Goal: Information Seeking & Learning: Learn about a topic

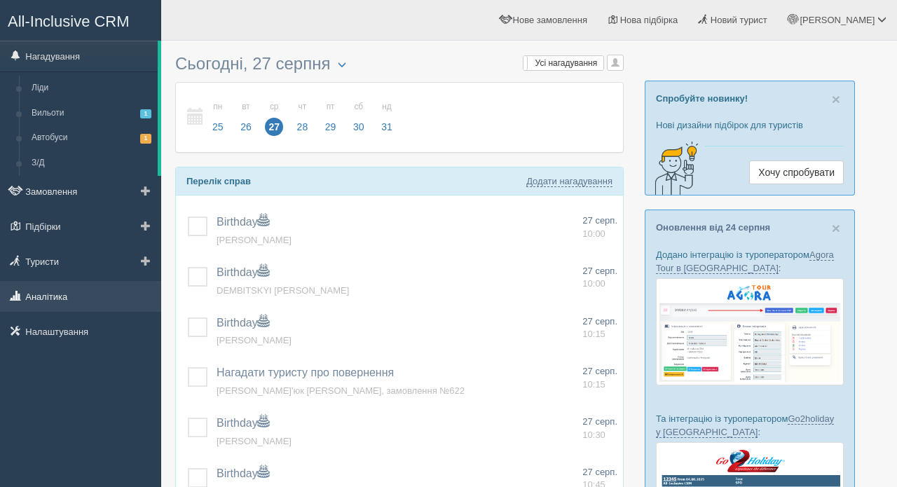
click at [57, 291] on link "Аналітика" at bounding box center [80, 296] width 161 height 31
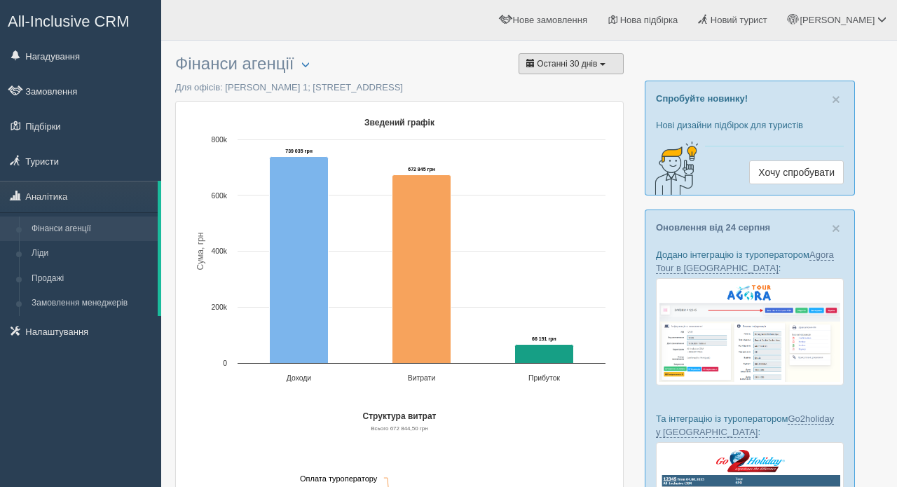
click at [593, 60] on span "Останні 30 днів" at bounding box center [567, 64] width 60 height 10
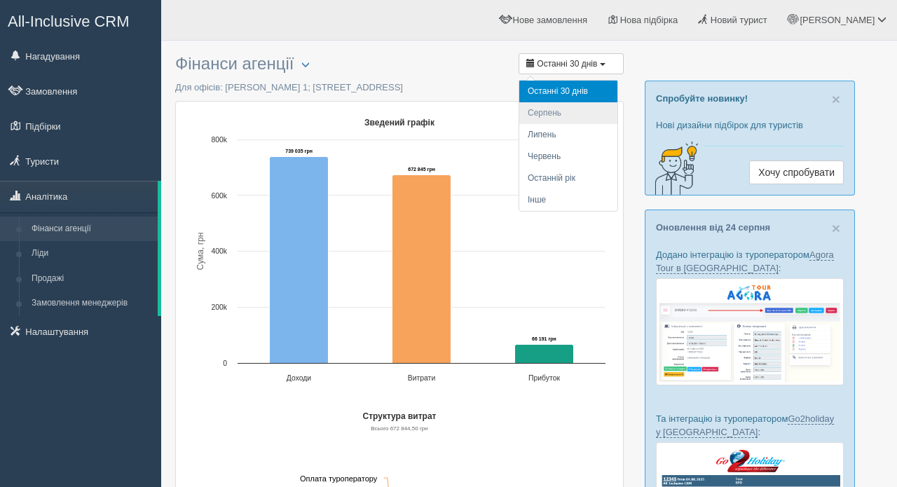
click at [550, 112] on li "Серпень" at bounding box center [568, 113] width 98 height 22
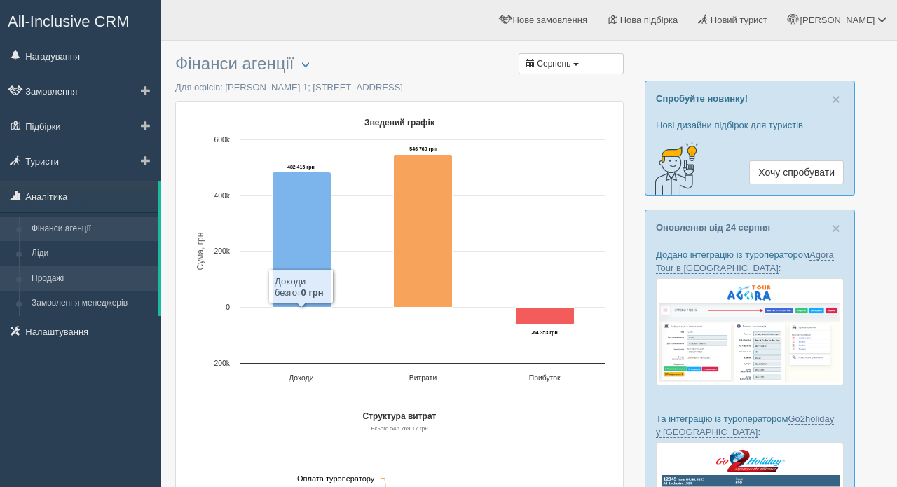
click at [62, 277] on link "Продажі" at bounding box center [91, 278] width 132 height 25
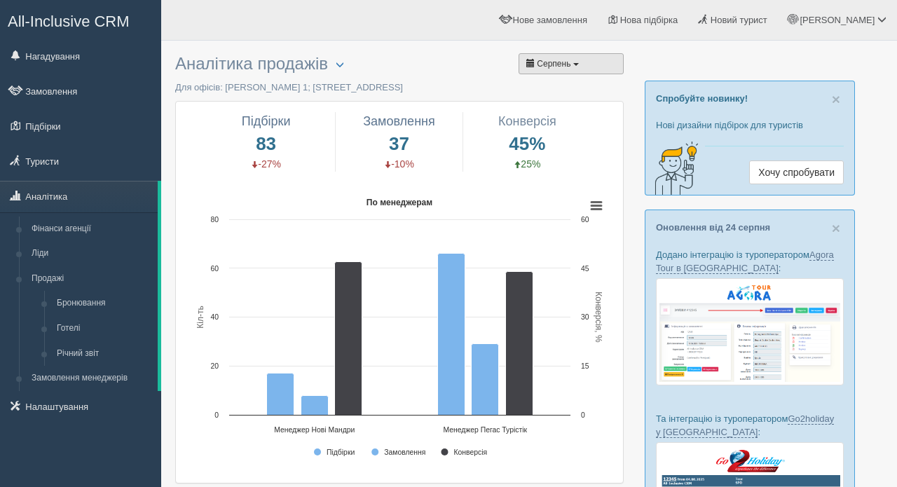
click at [579, 64] on span "button" at bounding box center [576, 64] width 6 height 3
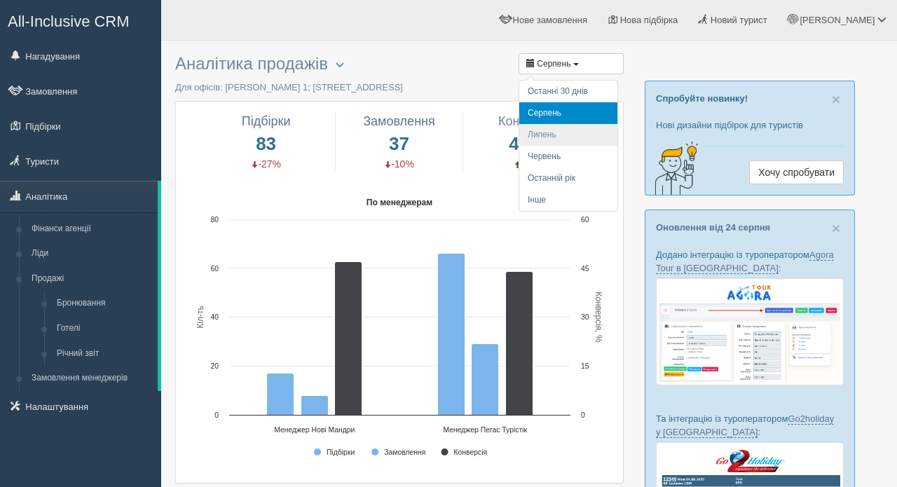
click at [553, 127] on li "Липень" at bounding box center [568, 135] width 98 height 22
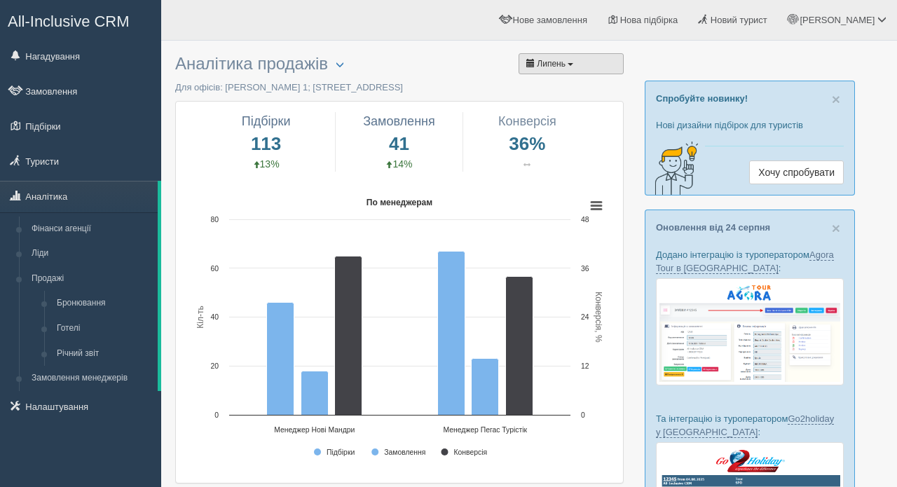
click at [591, 60] on button "Липень" at bounding box center [570, 63] width 105 height 21
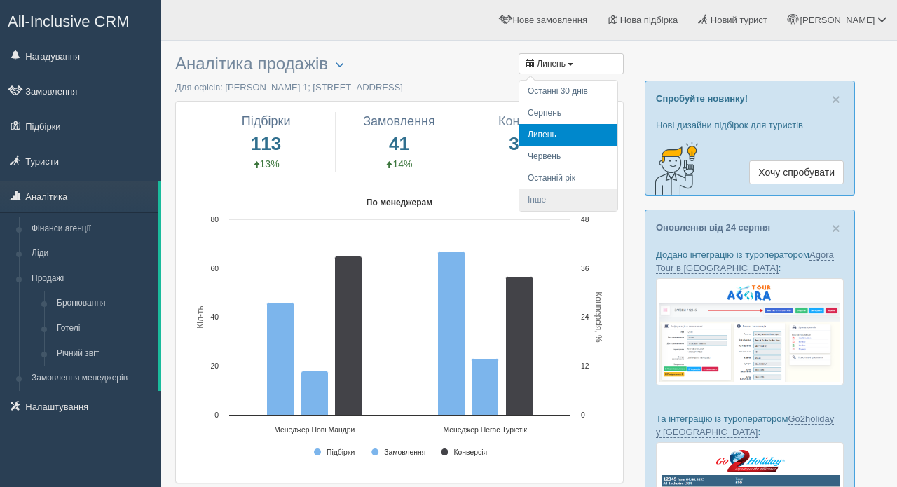
click at [547, 197] on li "Інше" at bounding box center [568, 200] width 98 height 22
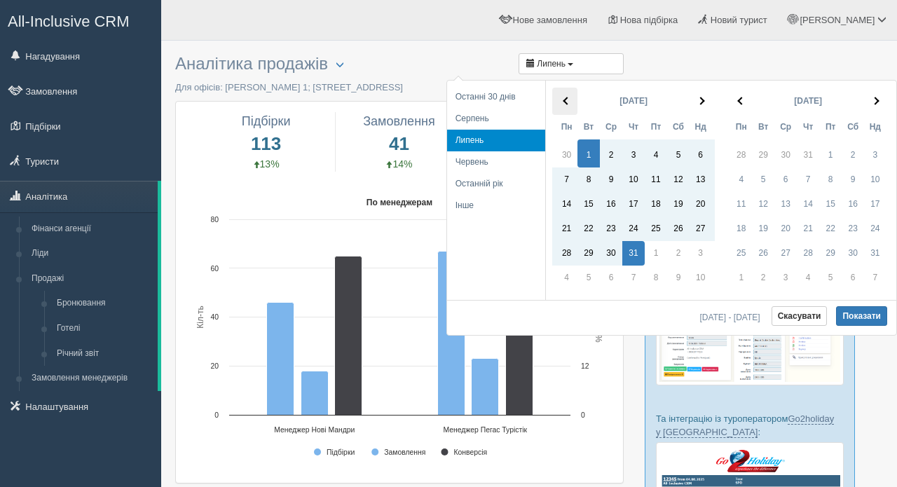
click at [564, 99] on th at bounding box center [564, 101] width 25 height 27
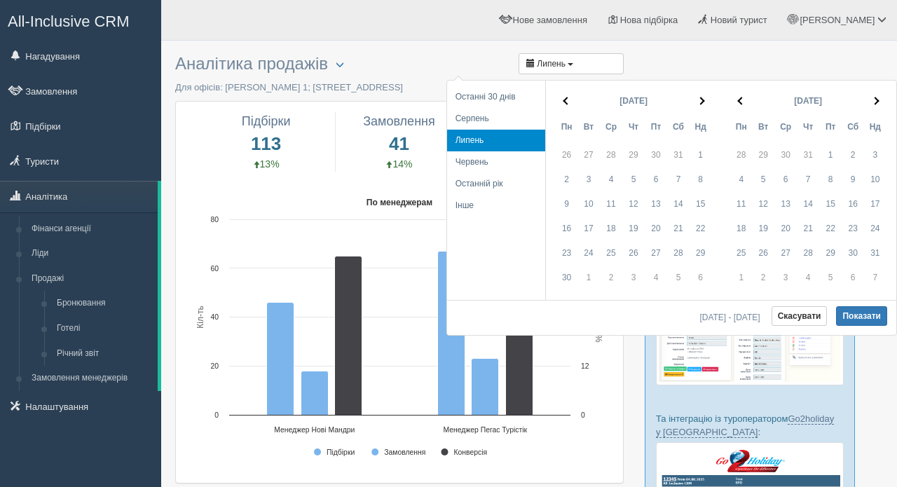
click at [564, 99] on th at bounding box center [564, 101] width 25 height 27
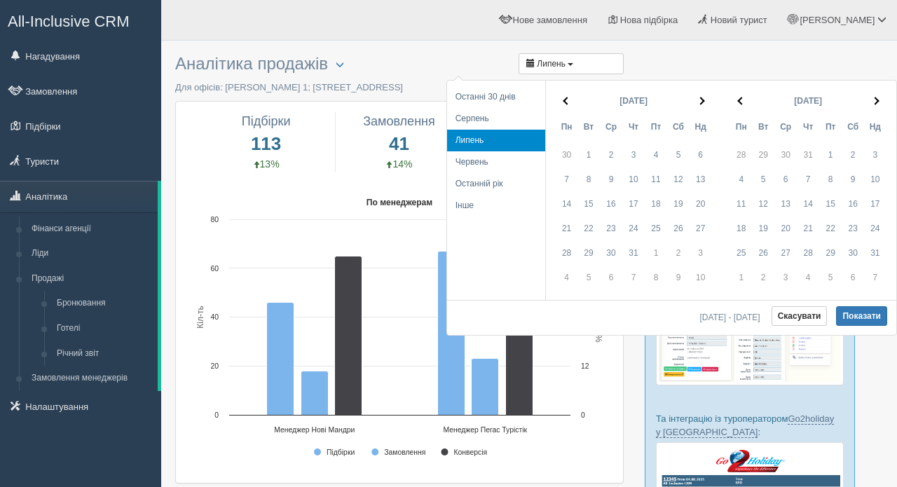
click at [564, 99] on th at bounding box center [564, 101] width 25 height 27
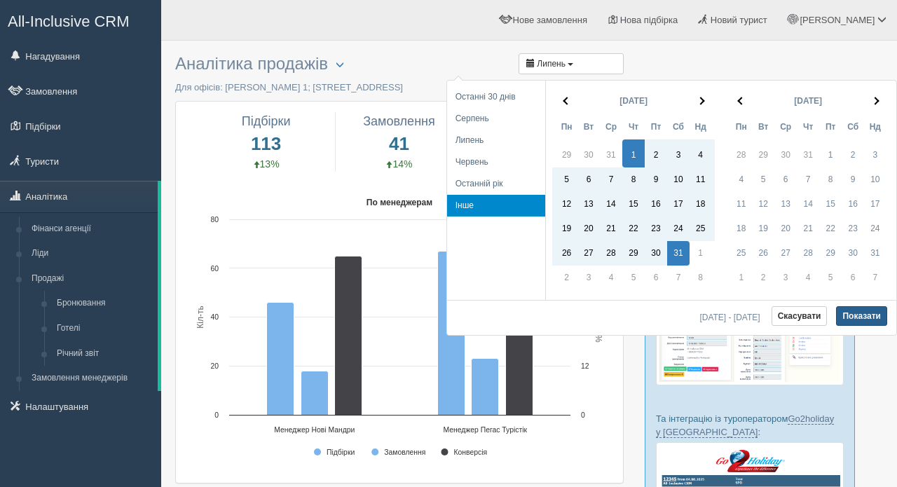
click at [845, 315] on button "Показати" at bounding box center [861, 316] width 51 height 20
